Goal: Task Accomplishment & Management: Use online tool/utility

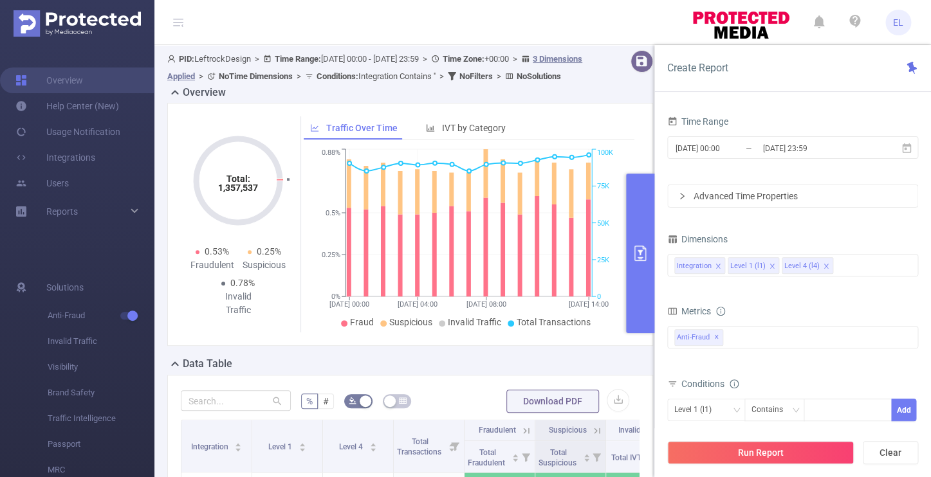
scroll to position [0, 3]
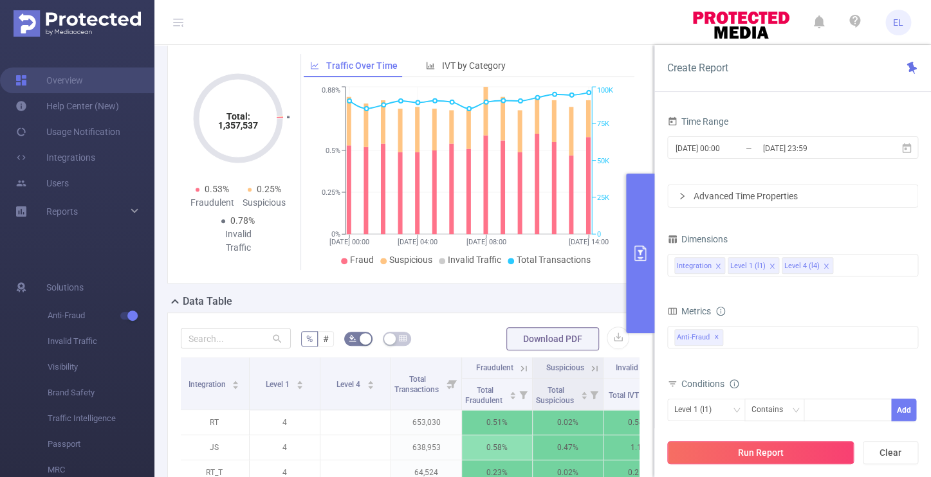
click at [784, 455] on button "Run Report" at bounding box center [760, 452] width 187 height 23
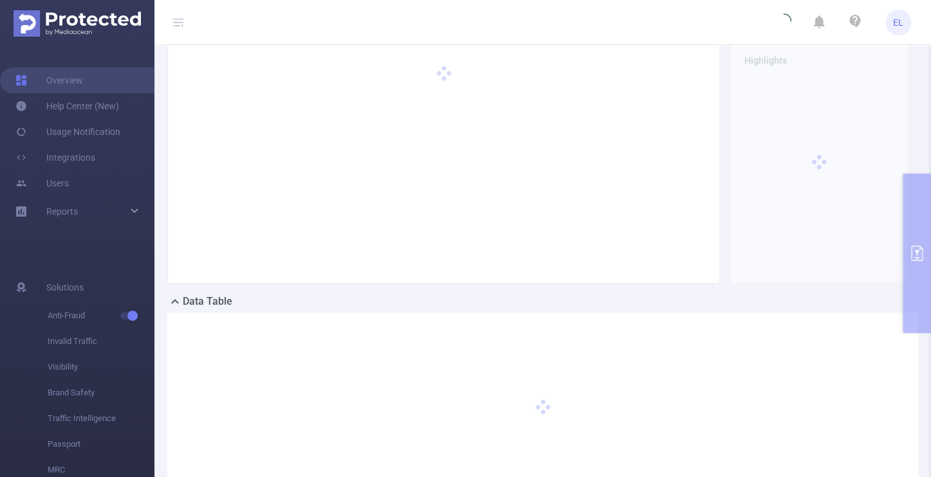
scroll to position [0, 0]
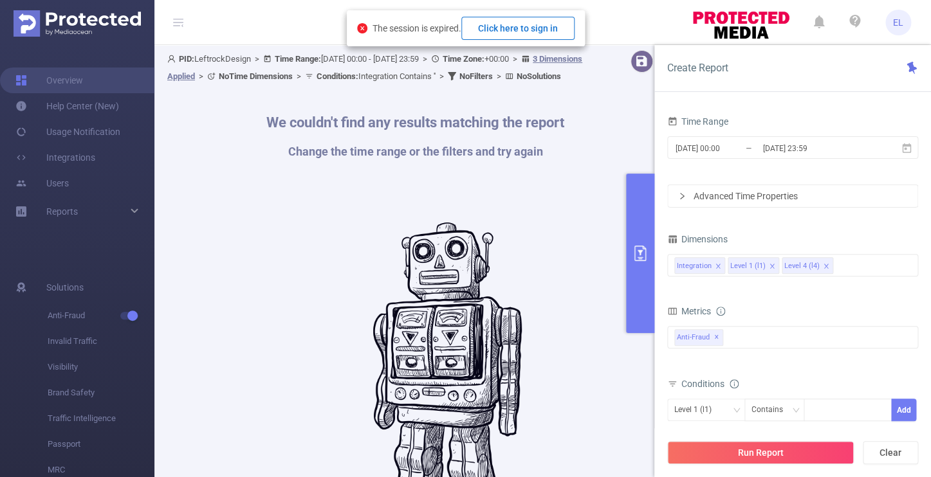
click at [493, 30] on button "Click here to sign in" at bounding box center [517, 28] width 113 height 23
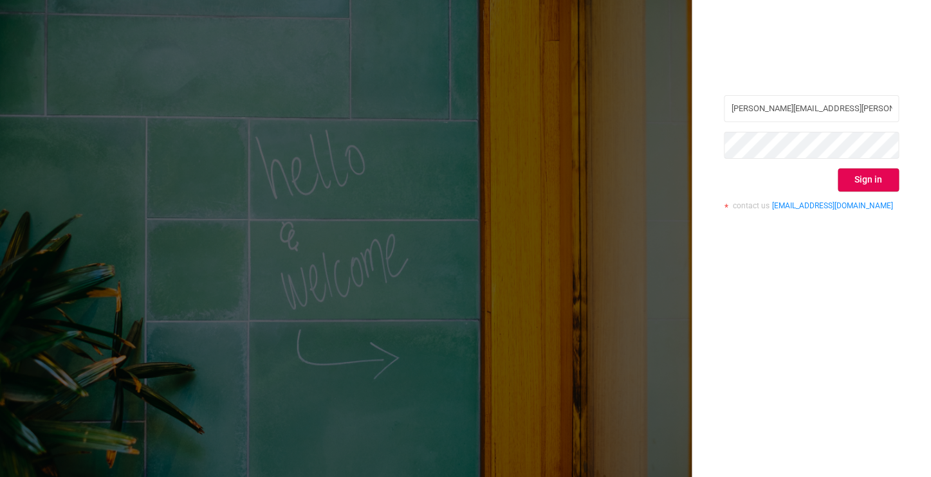
click at [837, 183] on div "Sign in" at bounding box center [811, 180] width 175 height 23
click at [855, 183] on button "Sign in" at bounding box center [867, 180] width 61 height 23
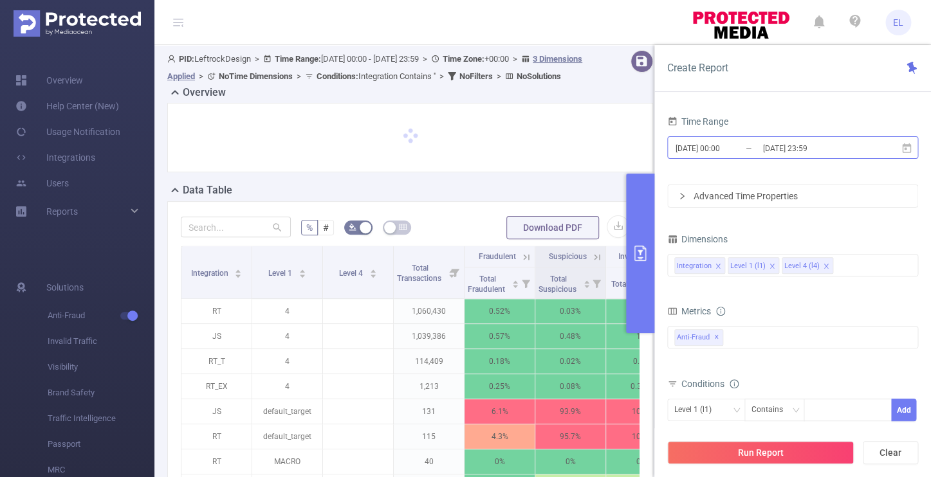
click at [778, 147] on input "[DATE] 23:59" at bounding box center [813, 148] width 104 height 17
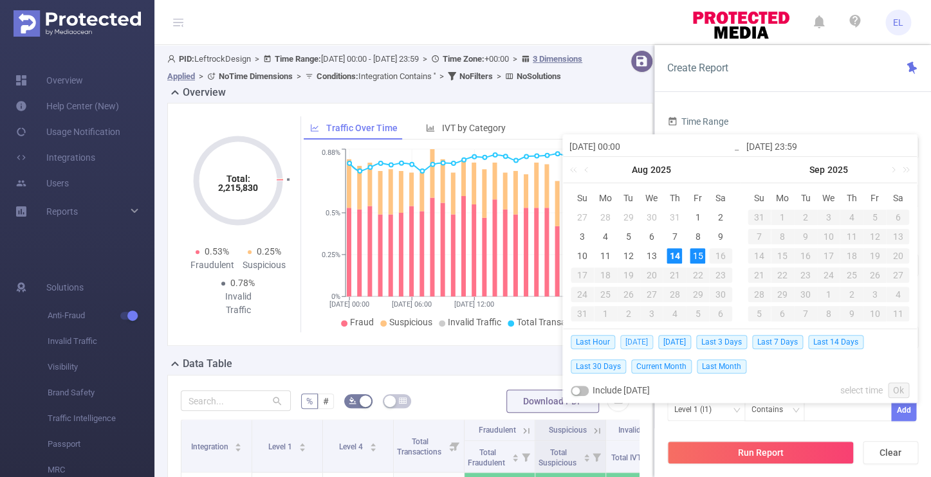
click at [629, 342] on span "[DATE]" at bounding box center [636, 342] width 33 height 14
type input "[DATE] 00:00"
type input "[DATE] 23:59"
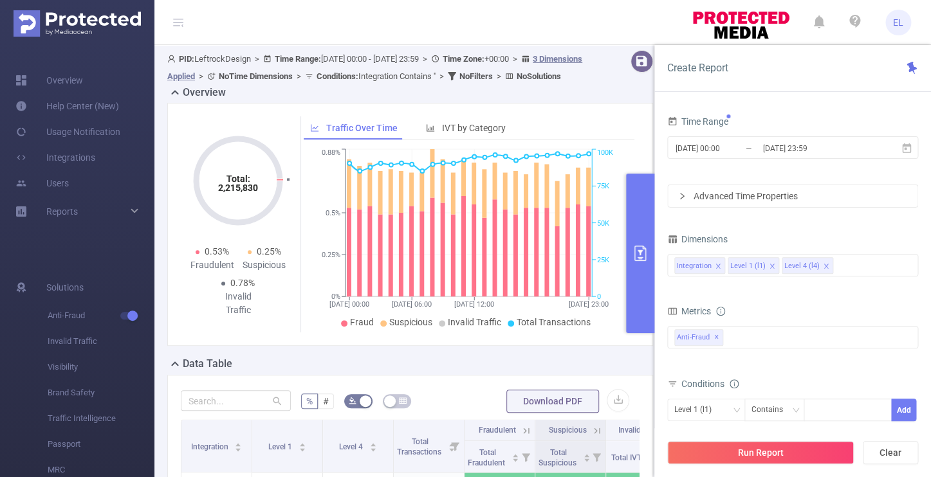
click at [629, 342] on div "[DATE] 00:00 [DATE] Su Mo Tu We Th Fr Sa 27 28 29 30 31 1 2 3 4 5 6 7 8 9 10 11…" at bounding box center [739, 241] width 355 height 215
click at [748, 457] on button "Run Report" at bounding box center [760, 452] width 187 height 23
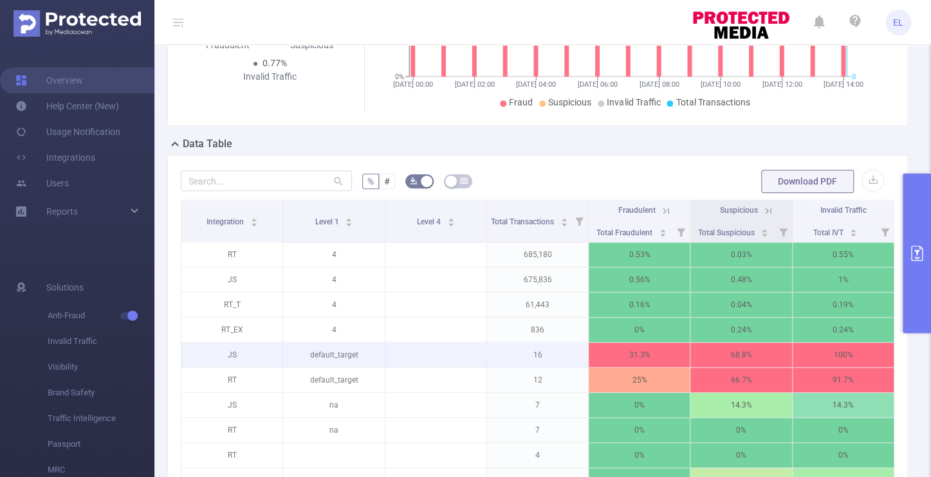
scroll to position [0, 3]
